Goal: Task Accomplishment & Management: Complete application form

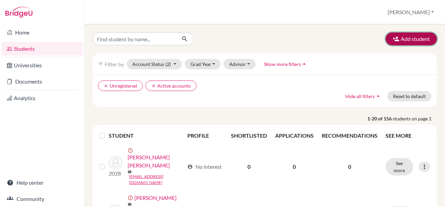
click at [406, 41] on button "Add student" at bounding box center [410, 38] width 51 height 13
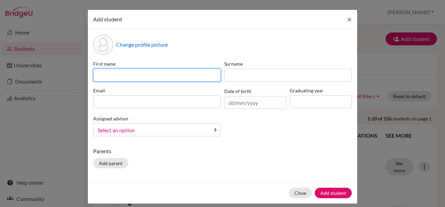
click at [186, 71] on input at bounding box center [157, 75] width 128 height 13
type input "Test"
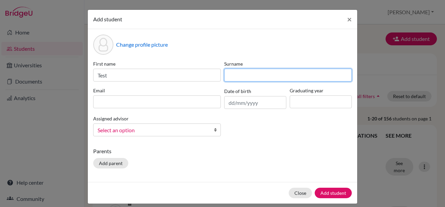
click at [305, 81] on input at bounding box center [288, 75] width 128 height 13
type input "S"
type input "Student"
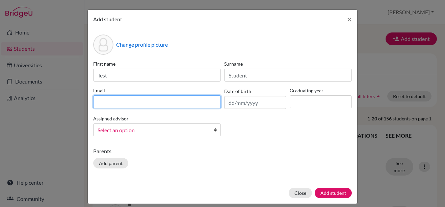
click at [186, 101] on input at bounding box center [157, 101] width 128 height 13
click at [365, 192] on div "Add student × Change profile picture First name Test Surname Student Email Date…" at bounding box center [222, 103] width 445 height 207
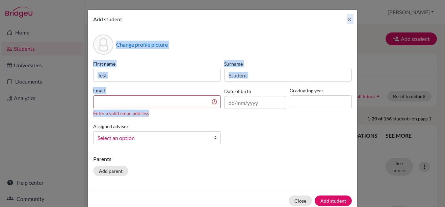
drag, startPoint x: 221, startPoint y: 17, endPoint x: 265, endPoint y: 81, distance: 77.2
click at [265, 99] on form "Add student × Change profile picture First name Test Surname Student Email Ente…" at bounding box center [222, 110] width 269 height 201
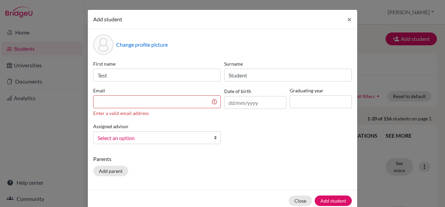
click at [23, 155] on div "Add student × Change profile picture First name Test Surname Student Email Ente…" at bounding box center [222, 103] width 445 height 207
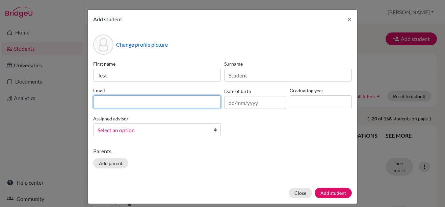
click at [105, 103] on input at bounding box center [157, 101] width 128 height 13
paste input "[PERSON_NAME] <[PERSON_NAME][EMAIL_ADDRESS][PERSON_NAME][DOMAIN_NAME]>"
drag, startPoint x: 135, startPoint y: 101, endPoint x: 128, endPoint y: 125, distance: 24.5
click at [135, 101] on input "[PERSON_NAME] <[PERSON_NAME][EMAIL_ADDRESS][PERSON_NAME][DOMAIN_NAME]>" at bounding box center [157, 101] width 128 height 13
click at [167, 102] on input "[EMAIL_ADDRESS][PERSON_NAME][DOMAIN_NAME]>" at bounding box center [157, 101] width 128 height 13
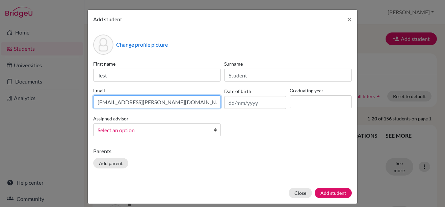
type input "[EMAIL_ADDRESS][PERSON_NAME][DOMAIN_NAME]"
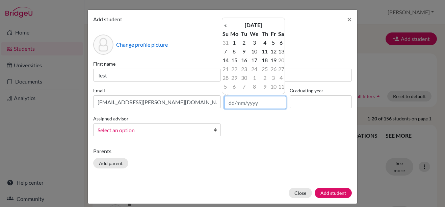
click at [267, 105] on input "text" at bounding box center [255, 102] width 62 height 13
click at [236, 42] on td "1" at bounding box center [234, 42] width 11 height 9
click at [254, 103] on input "[DATE]" at bounding box center [255, 102] width 62 height 13
type input "[DATE]"
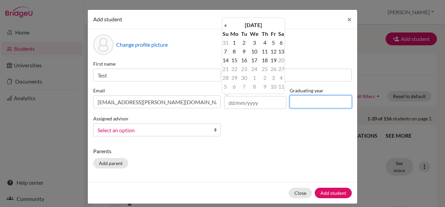
click at [317, 99] on input at bounding box center [321, 101] width 62 height 13
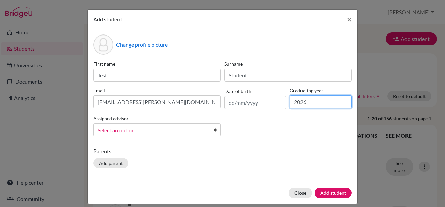
type input "2026"
click at [150, 130] on span "Select an option" at bounding box center [153, 130] width 110 height 9
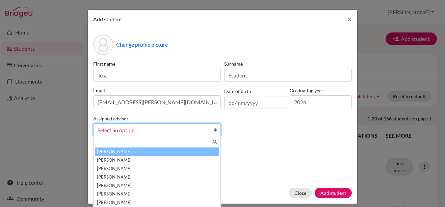
click at [139, 153] on li "[PERSON_NAME]" at bounding box center [157, 151] width 124 height 8
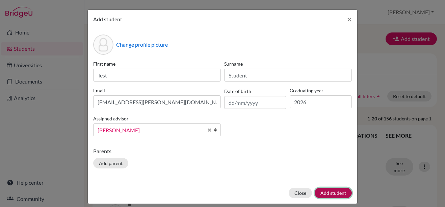
click at [326, 192] on button "Add student" at bounding box center [333, 192] width 37 height 10
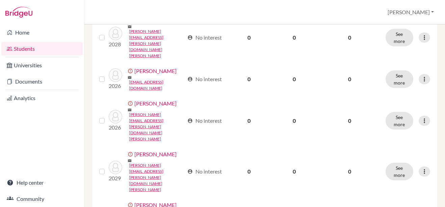
scroll to position [662, 0]
